Goal: Use online tool/utility: Use online tool/utility

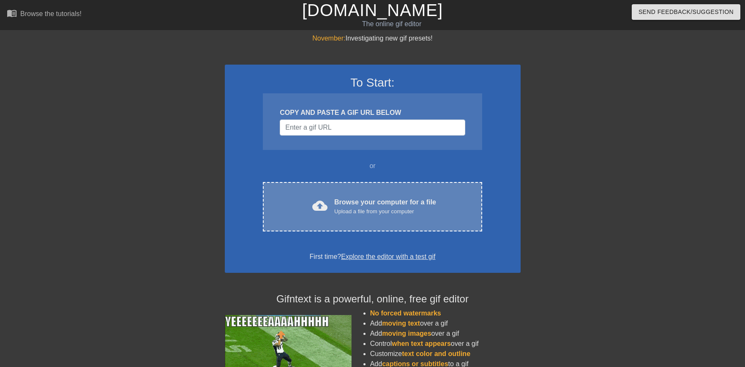
click at [391, 204] on div "Browse your computer for a file Upload a file from your computer" at bounding box center [385, 206] width 102 height 19
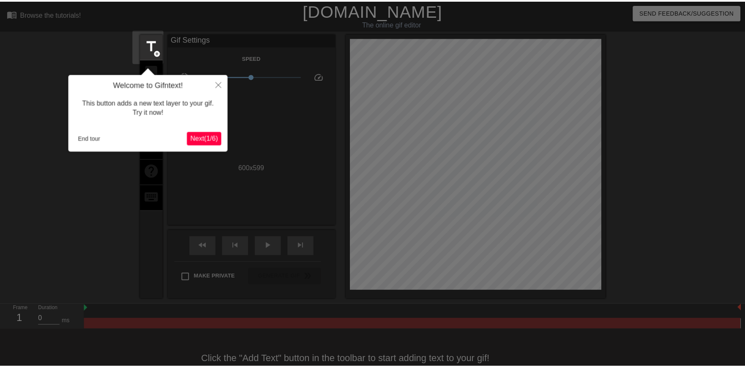
scroll to position [21, 0]
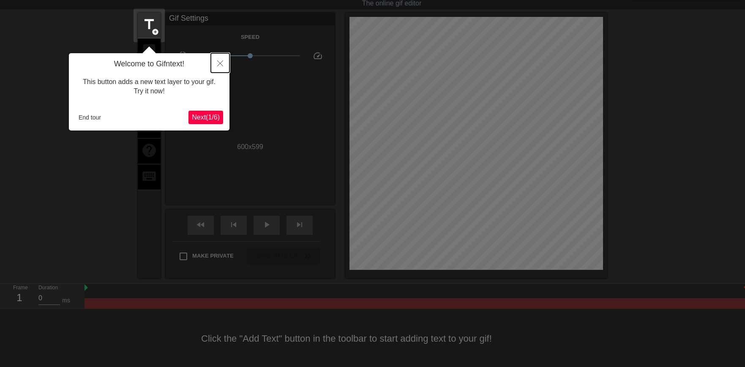
click at [221, 61] on icon "Close" at bounding box center [220, 63] width 6 height 6
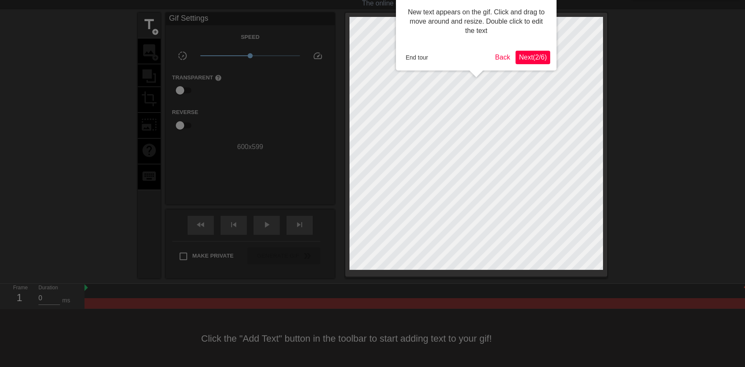
scroll to position [0, 0]
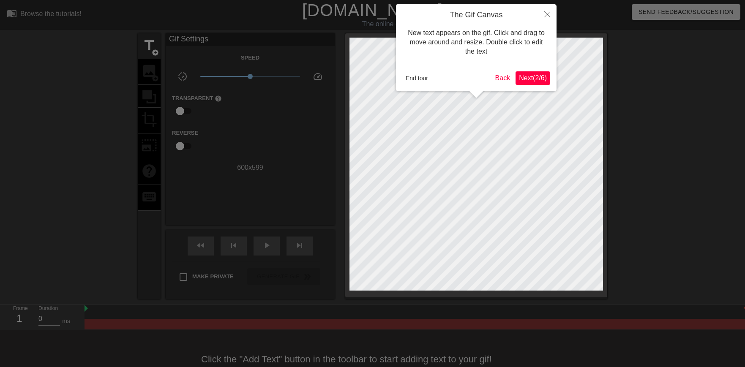
click at [526, 78] on span "Next ( 2 / 6 )" at bounding box center [533, 77] width 28 height 7
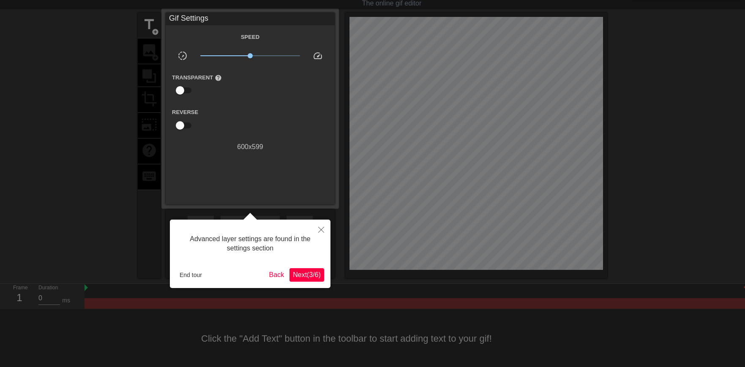
click at [307, 271] on span "Next ( 3 / 6 )" at bounding box center [307, 274] width 28 height 7
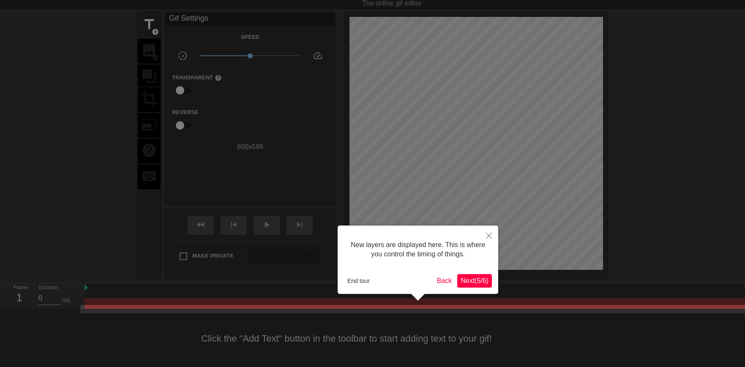
scroll to position [22, 0]
click at [477, 287] on div "New layers are displayed here. This is where you control the timing of things. …" at bounding box center [418, 259] width 161 height 68
click at [478, 280] on span "Next ( 5 / 6 )" at bounding box center [474, 279] width 28 height 7
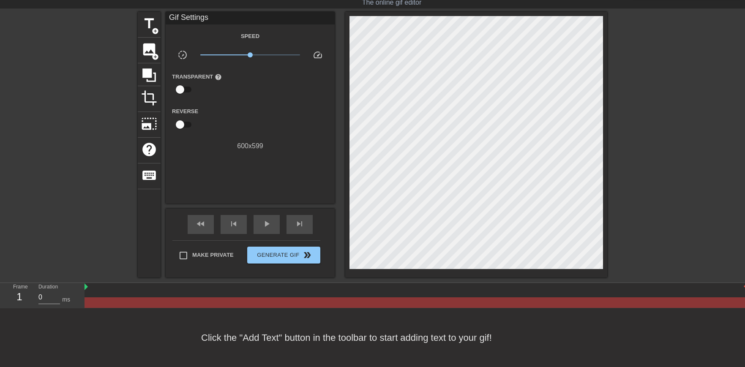
click at [491, 204] on div "title add_circle image add_circle crop photo_size_select_large help keyboard Gi…" at bounding box center [372, 145] width 469 height 266
click at [142, 28] on span "title" at bounding box center [149, 24] width 16 height 16
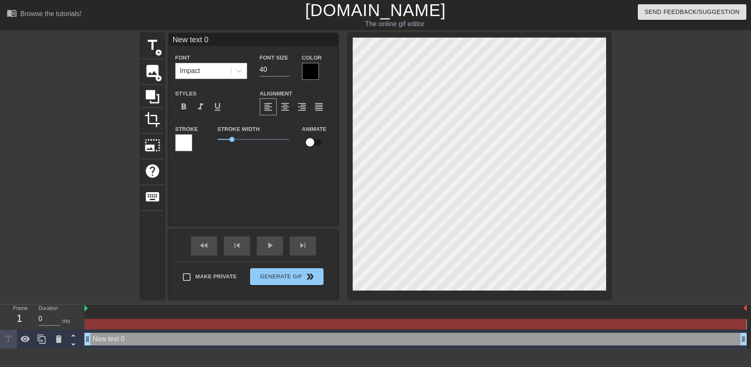
scroll to position [1, 1]
type input "ew text 0"
type textarea "ew text 0"
type input "w text 0"
type textarea "w text 0"
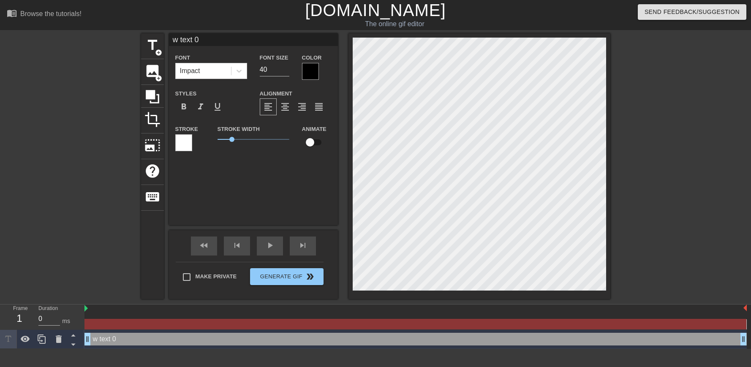
type input "text 0"
type textarea "text 0"
type input "text 0"
type textarea "text 0"
type input "ext 0"
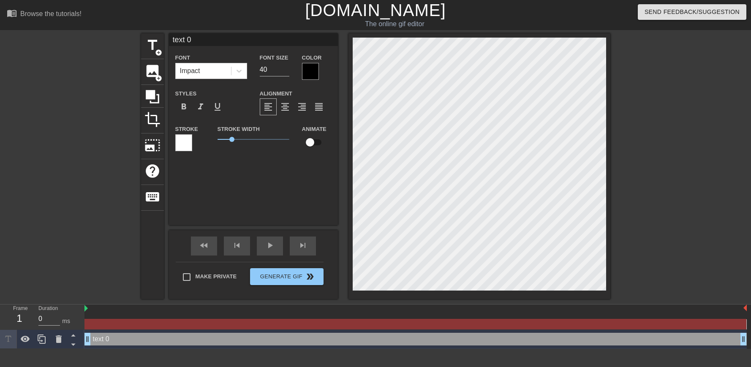
type textarea "ext 0"
type input "xt 0"
type textarea "xt 0"
type input "t 0"
type textarea "t 0"
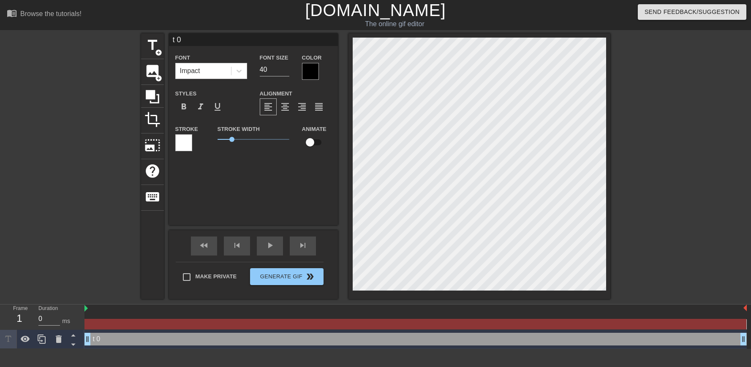
type input "0"
type textarea "0"
type input "0"
type textarea "0"
type input "U"
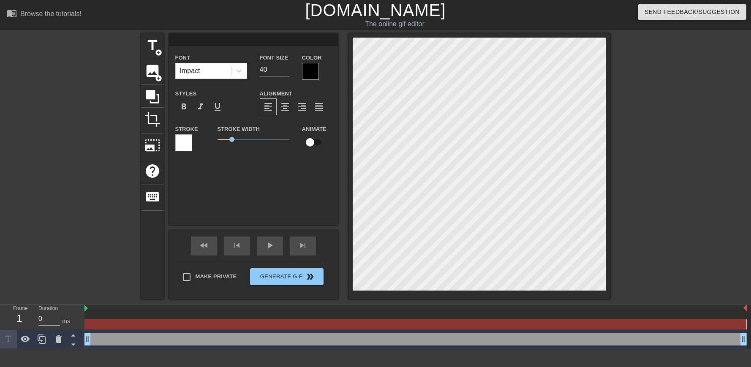
type textarea "U"
type input "UP"
type textarea "UP"
type input "UP1"
type textarea "UP1"
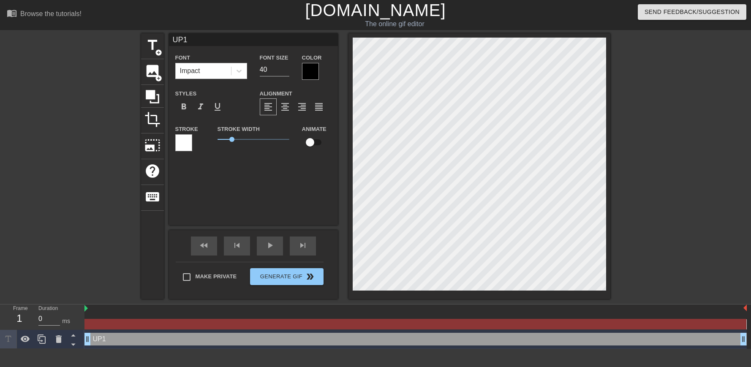
type input "UP1"
type textarea "UP1"
type input "UP1"
type textarea "UP1"
type input "UP"
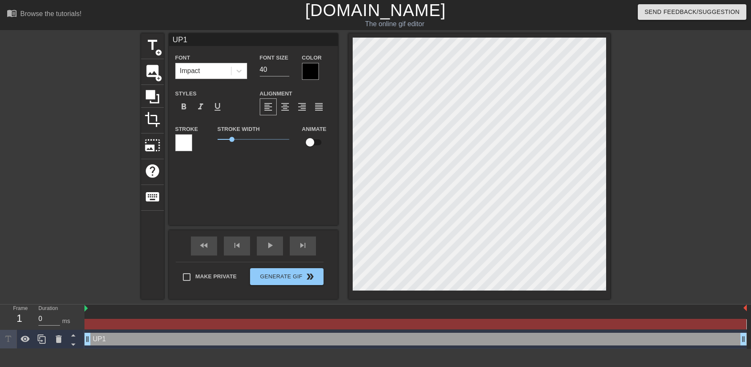
type textarea "UP"
type input "U"
type textarea "U"
type input "S"
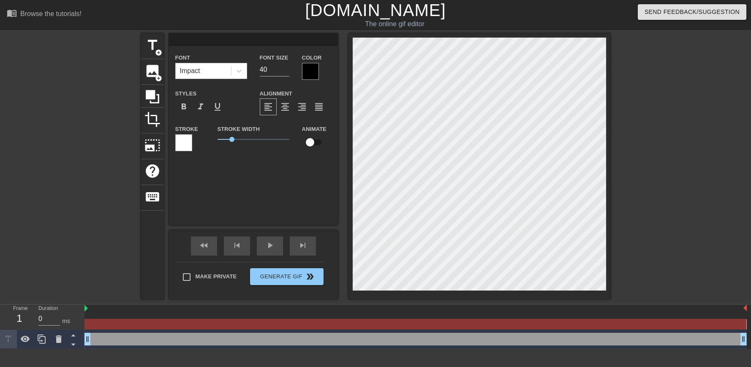
type textarea "S"
type input "S4"
type textarea "S4"
type input "S4"
type textarea "S4"
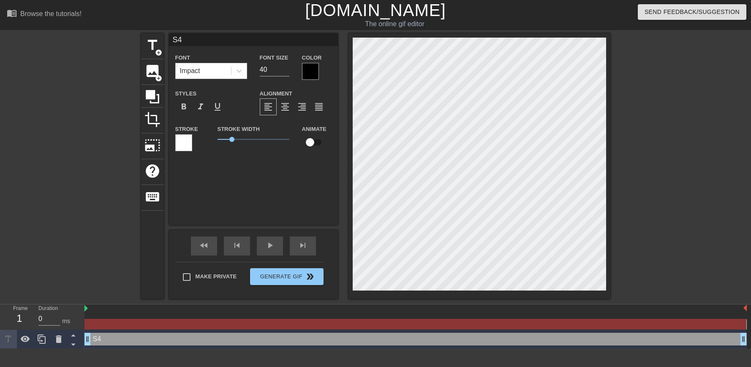
type input "S4 S"
type textarea "S4 S"
type input "S4 Sh"
type textarea "S4 Sh"
type input "S4 Sha"
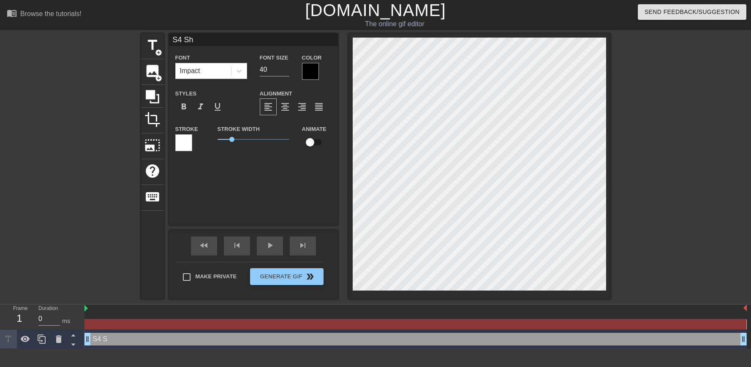
type textarea "S4 Sha"
type input "S4 Shad"
type textarea "S4 Shad"
type input "S4 Shado"
type textarea "S4 Shado"
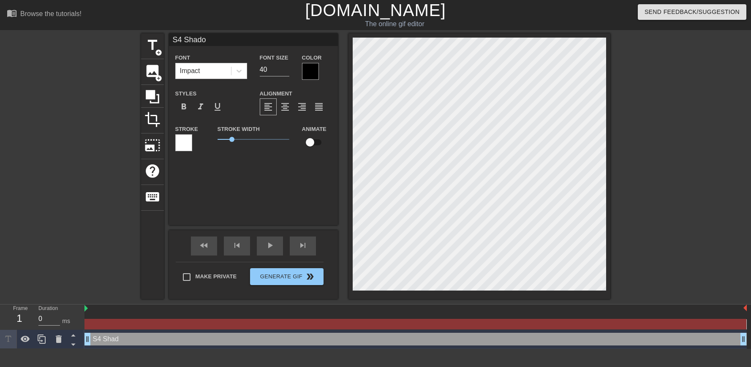
type input "S4 Shadow"
type textarea "S4 Shadow"
type input "S4 Shadow"
type textarea "S4 Shadow"
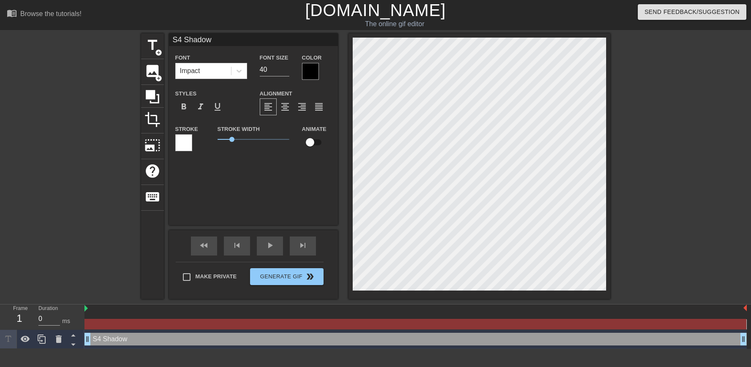
type input "S4 Shadow S"
type textarea "S4 Shadow S"
type input "S4 Shadow Sy"
type textarea "S4 Shadow Sy"
type input "S4 Shadow Sys"
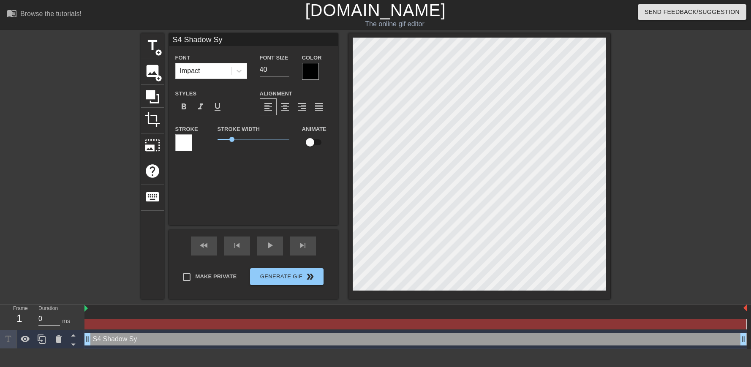
type textarea "S4 Shadow Sys"
type input "S4 Shadow Syst"
type textarea "S4 Shadow Syst"
type input "S4 Shadow Syste"
type textarea "S4 Shadow Syste"
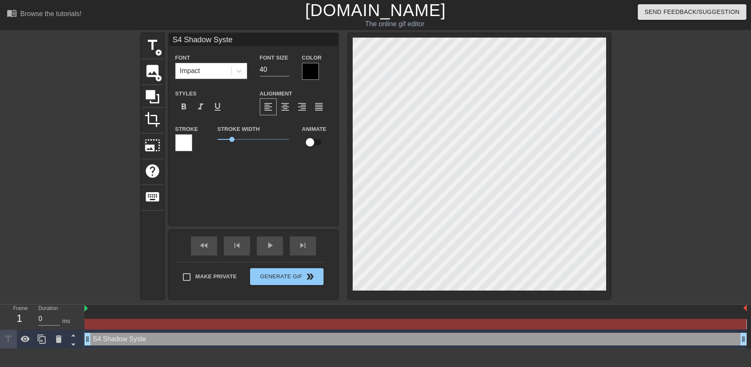
type input "S4 Shadow System"
type textarea "S4 Shadow System"
click at [303, 65] on div at bounding box center [310, 71] width 17 height 17
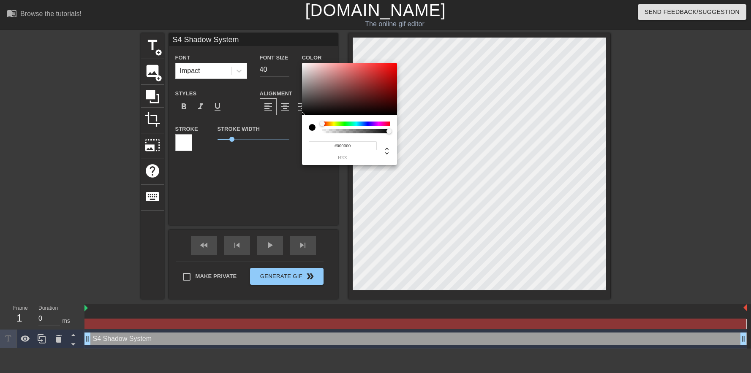
drag, startPoint x: 332, startPoint y: 144, endPoint x: 343, endPoint y: 145, distance: 11.0
click at [332, 144] on input "#000000" at bounding box center [343, 146] width 68 height 9
click at [389, 130] on div at bounding box center [389, 131] width 5 height 5
type input "0"
drag, startPoint x: 389, startPoint y: 130, endPoint x: 336, endPoint y: 131, distance: 52.8
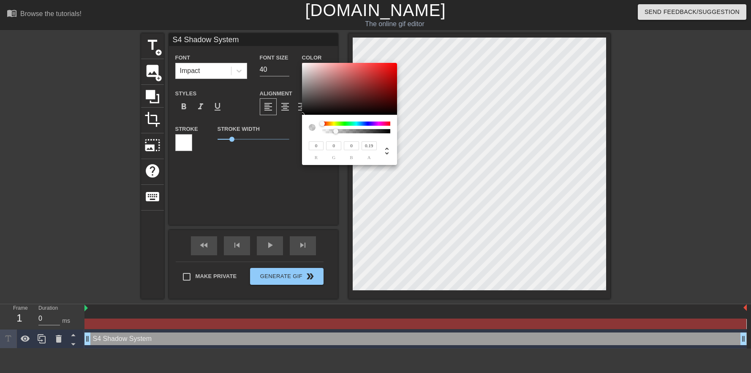
click at [336, 131] on div at bounding box center [335, 131] width 5 height 5
click at [346, 139] on div "0 r 0 g 0 b 0.35 a" at bounding box center [350, 146] width 82 height 27
type input "1"
drag, startPoint x: 348, startPoint y: 134, endPoint x: 394, endPoint y: 134, distance: 46.0
click at [394, 134] on div "0 r 0 g 0 b 1 a" at bounding box center [349, 140] width 95 height 50
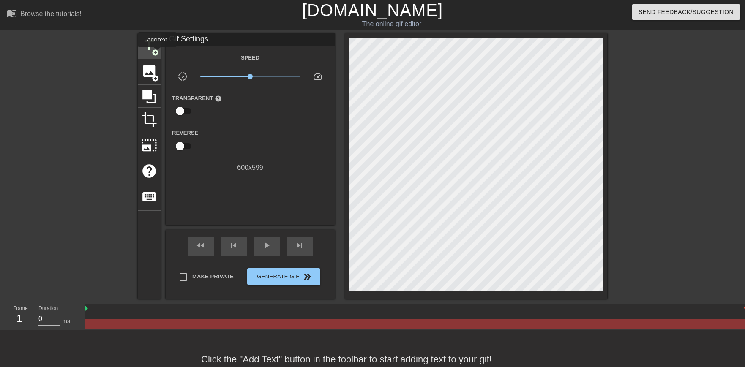
click at [157, 53] on span "add_circle" at bounding box center [155, 52] width 7 height 7
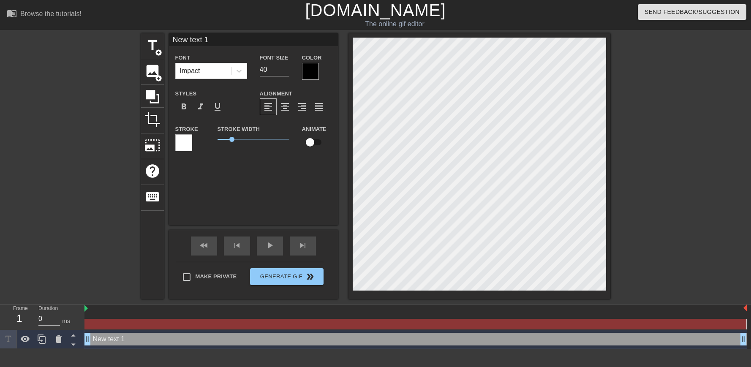
scroll to position [1, 1]
type input "S"
type textarea "S"
type input "S4"
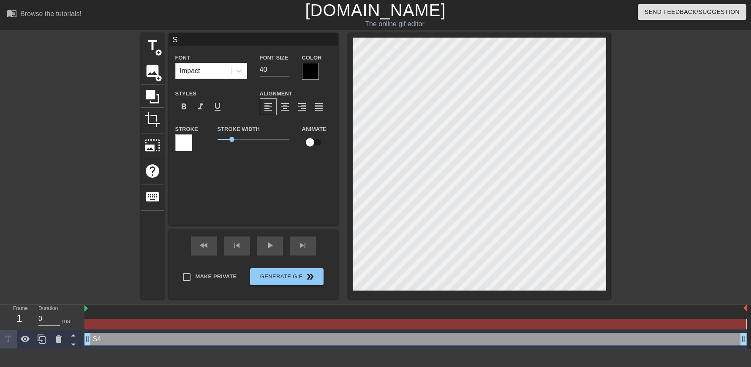
type textarea "S4"
type input "S4"
type textarea "S4"
type input "S4 U"
type textarea "S4 U"
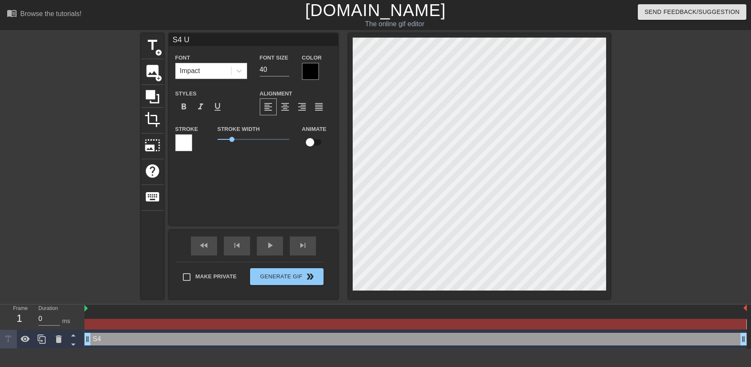
scroll to position [1, 1]
type input "S4 UP"
type textarea "S4 UP"
type input "S4 UP1"
type textarea "S4 UP1"
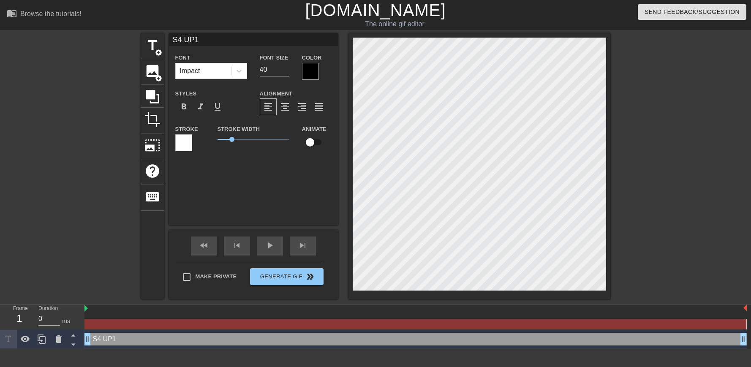
type input "S4 UP1"
type textarea "S4 UP1"
type input "S4 UP1 S"
type textarea "S4 UP1 S"
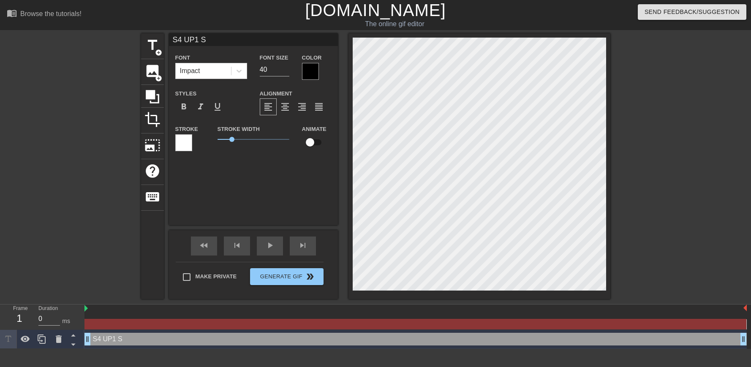
type input "S4 UP1 Sh"
type textarea "S4 UP1 Sh"
type input "S4 UP1 Sha"
type textarea "S4 UP1 Sha"
type input "S4 UP1 Shad"
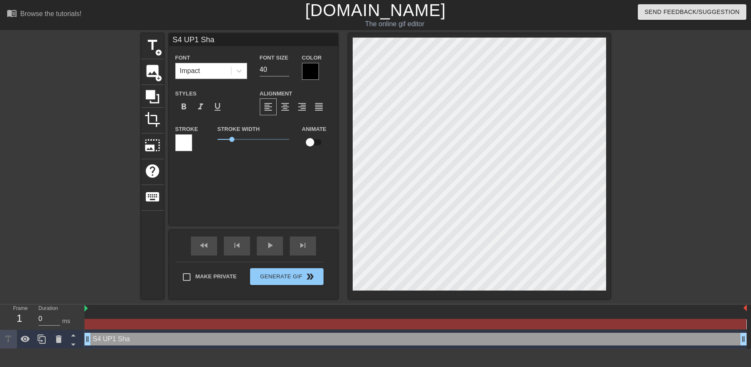
type textarea "S4 UP1 Shad"
type input "S4 UP1 Shado"
type textarea "S4 UP1 Shado"
type input "S4 UP1 Shadow"
type textarea "S4 UP1 Shadow"
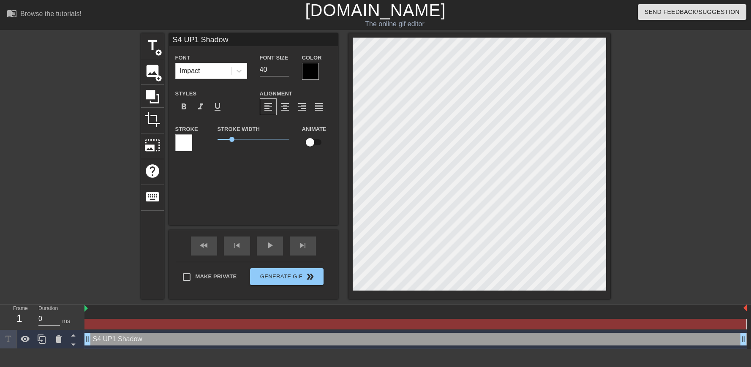
scroll to position [1, 3]
type input "S4 UP1 Shadow"
type textarea "S4 UP1 Shadow"
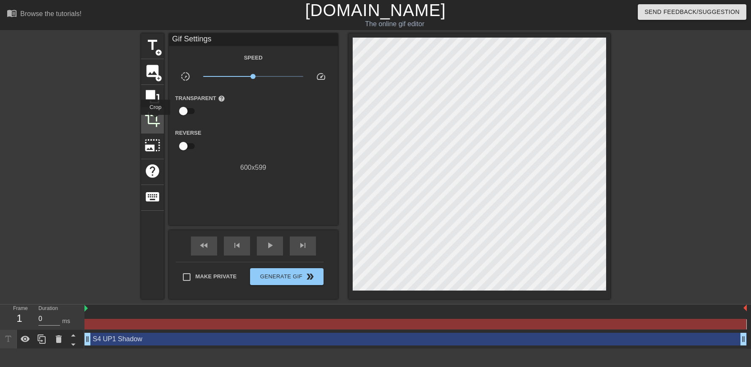
click at [155, 120] on span "crop" at bounding box center [152, 120] width 16 height 16
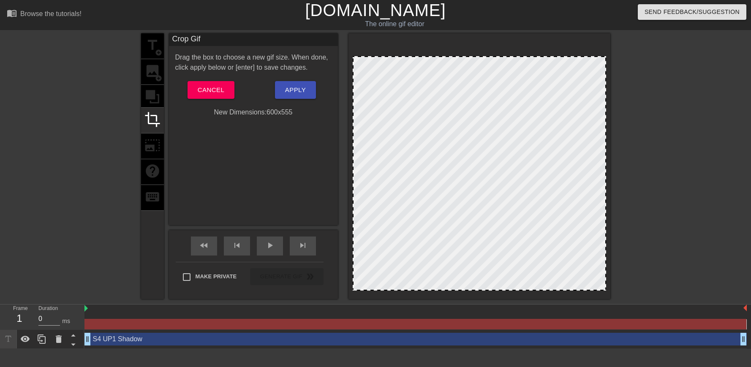
drag, startPoint x: 475, startPoint y: 38, endPoint x: 471, endPoint y: 57, distance: 19.0
click at [546, 112] on div at bounding box center [479, 173] width 253 height 234
click at [667, 118] on div at bounding box center [684, 159] width 127 height 253
click at [482, 54] on div at bounding box center [480, 54] width 252 height 4
click at [316, 90] on div "Apply" at bounding box center [295, 90] width 84 height 18
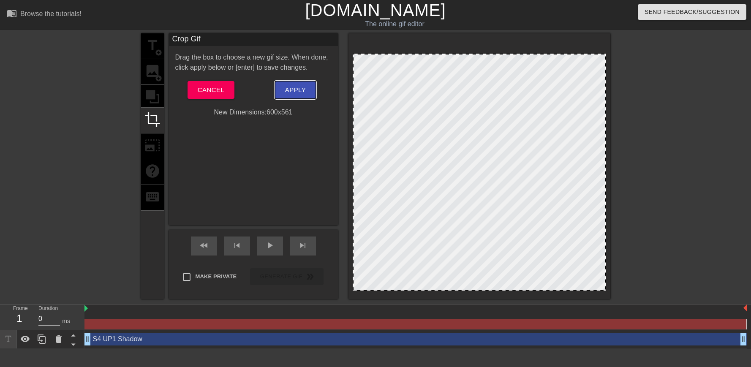
click at [307, 91] on button "Apply" at bounding box center [295, 90] width 41 height 18
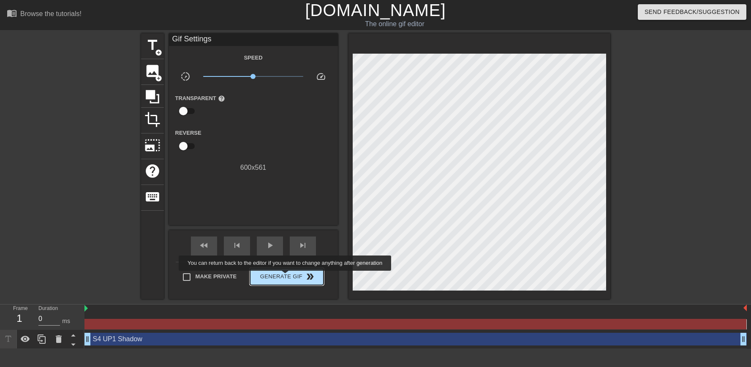
click at [286, 277] on span "Generate Gif double_arrow" at bounding box center [286, 277] width 66 height 10
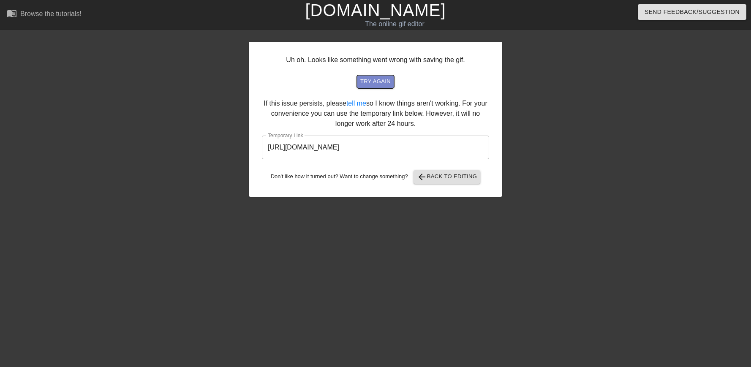
click at [382, 81] on span "try again" at bounding box center [375, 82] width 30 height 10
click at [374, 81] on span "try again" at bounding box center [375, 82] width 30 height 10
click at [452, 173] on span "arrow_back Back to Editing" at bounding box center [447, 177] width 60 height 10
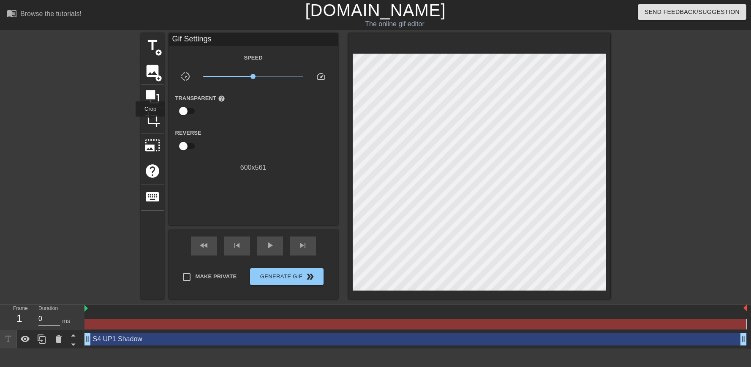
drag, startPoint x: 150, startPoint y: 123, endPoint x: 363, endPoint y: 104, distance: 213.7
click at [151, 122] on span "crop" at bounding box center [152, 120] width 16 height 16
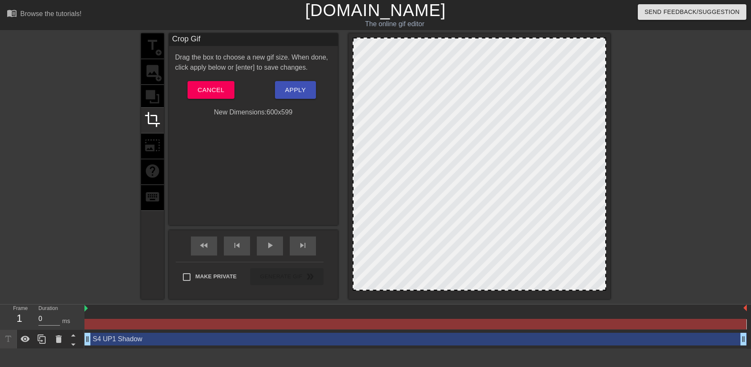
drag, startPoint x: 494, startPoint y: 55, endPoint x: 495, endPoint y: 39, distance: 16.1
drag, startPoint x: 353, startPoint y: 147, endPoint x: 345, endPoint y: 147, distance: 7.6
click at [345, 147] on div "title add_circle image add_circle crop photo_size_select_large help keyboard Cr…" at bounding box center [375, 166] width 469 height 266
drag, startPoint x: 468, startPoint y: 39, endPoint x: 469, endPoint y: 34, distance: 4.7
click at [468, 35] on div at bounding box center [479, 166] width 262 height 266
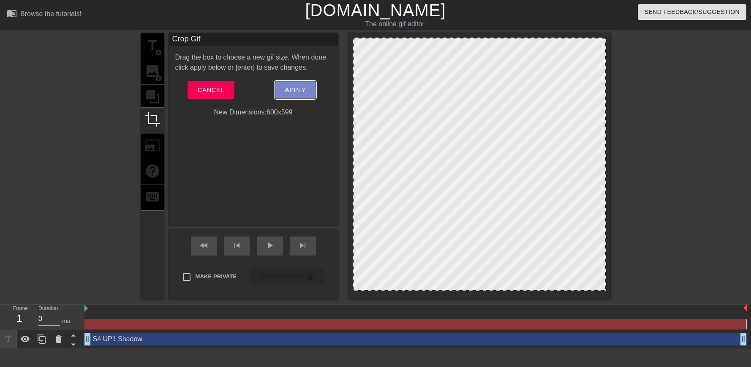
click at [292, 92] on span "Apply" at bounding box center [295, 89] width 21 height 11
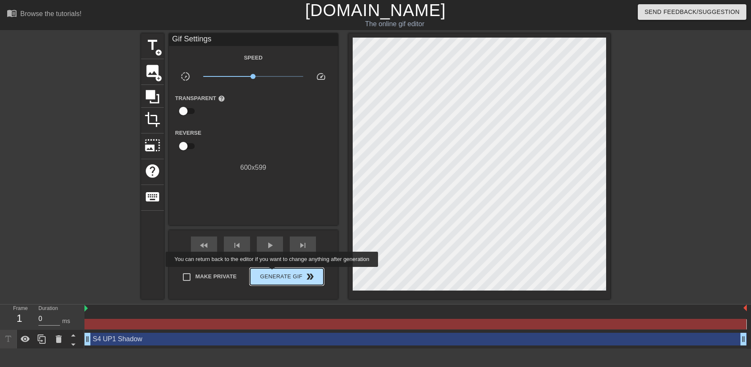
click at [273, 275] on span "Generate Gif double_arrow" at bounding box center [286, 277] width 66 height 10
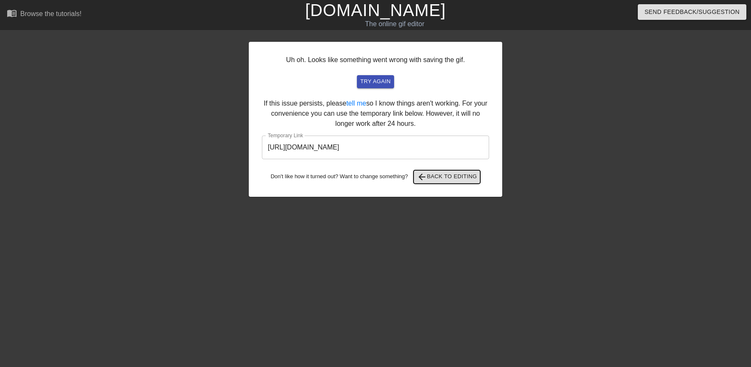
click at [469, 172] on span "arrow_back Back to Editing" at bounding box center [447, 177] width 60 height 10
